Goal: Information Seeking & Learning: Check status

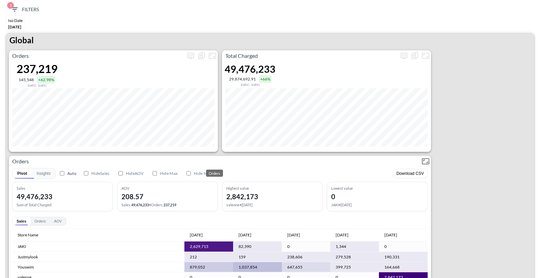
click at [251, 157] on p "Orders" at bounding box center [214, 161] width 411 height 8
click at [396, 54] on p "Total Charged" at bounding box center [310, 56] width 177 height 8
click at [402, 54] on icon "more" at bounding box center [404, 56] width 8 height 8
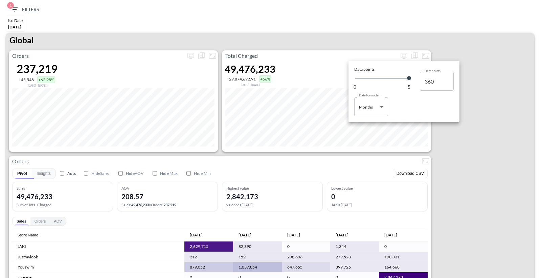
click at [376, 103] on body "BI.P.EYE, Interactive Analytics Dashboards 1 Filters Iso Date [DATE] Global Ord…" at bounding box center [271, 139] width 542 height 278
click at [363, 124] on div "Days" at bounding box center [363, 124] width 9 height 6
type input "Days"
type input "148"
click at [445, 163] on div at bounding box center [271, 139] width 542 height 278
